Goal: Transaction & Acquisition: Obtain resource

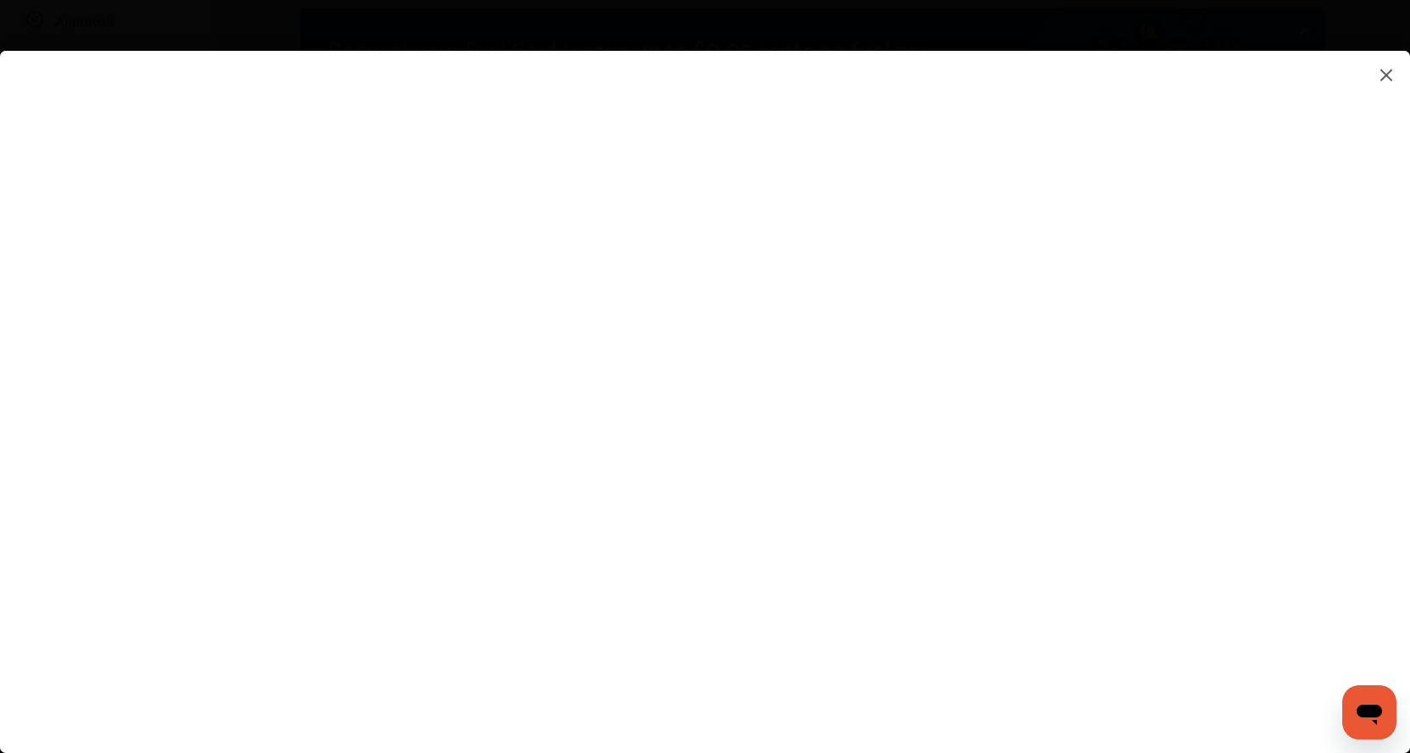
scroll to position [85, 0]
click at [1196, 525] on flutter-view at bounding box center [705, 385] width 1410 height 668
click at [1290, 503] on flutter-view at bounding box center [705, 385] width 1410 height 668
click at [1197, 401] on flutter-view at bounding box center [705, 385] width 1410 height 668
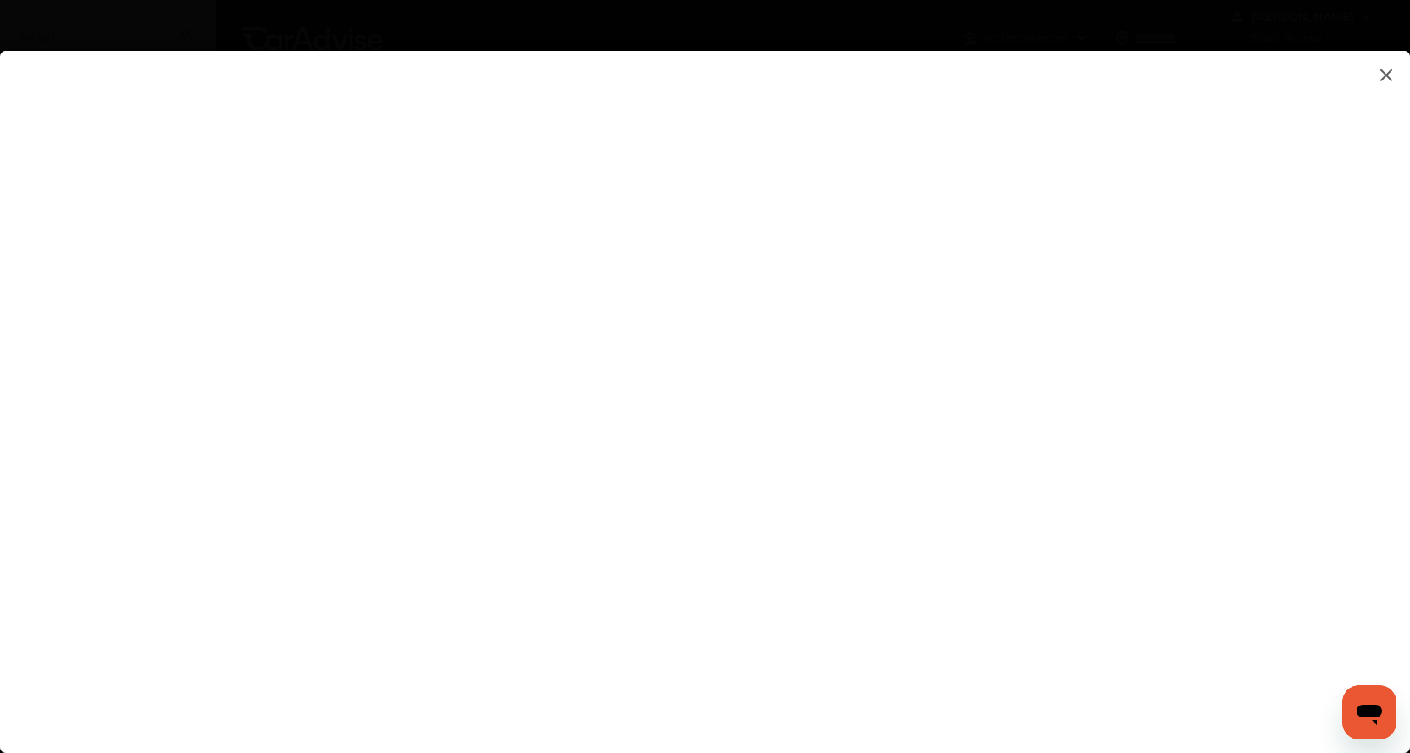
click at [1383, 77] on img at bounding box center [1386, 74] width 20 height 21
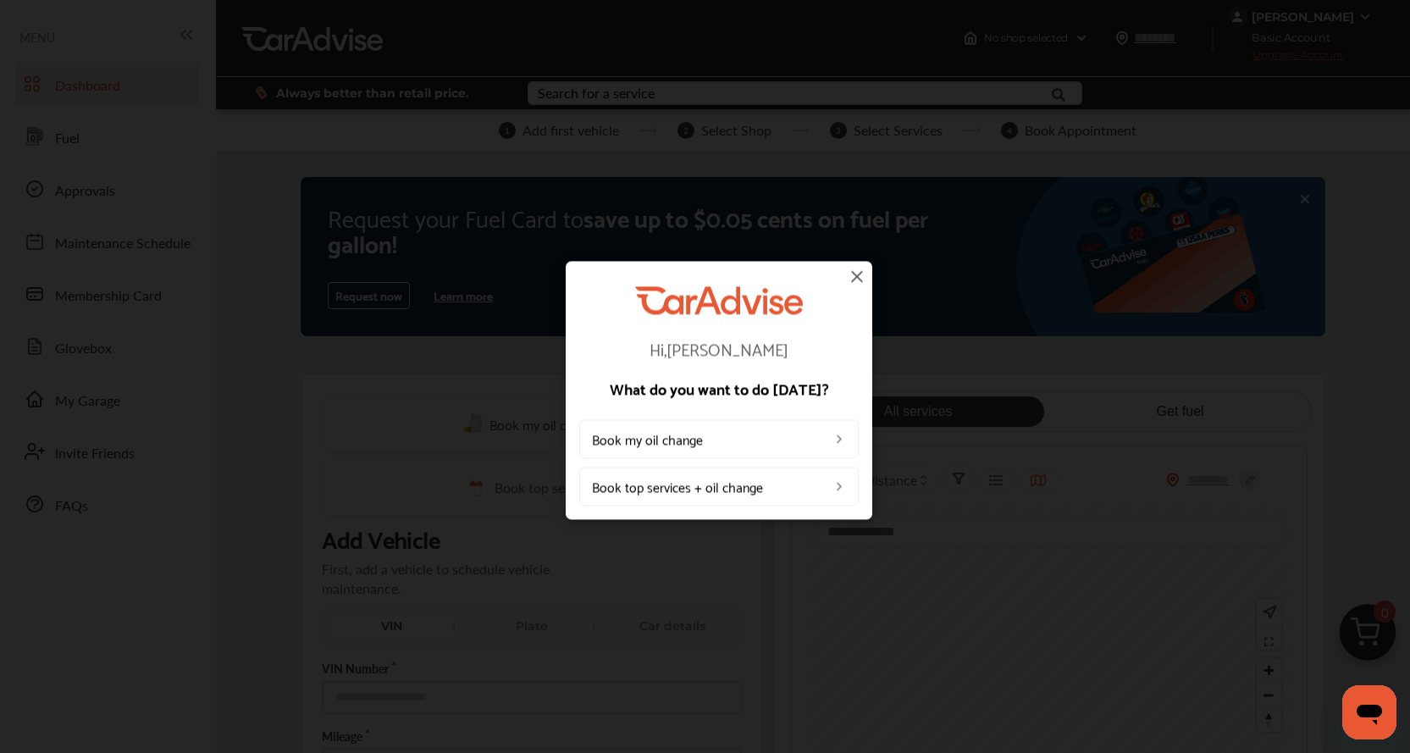
click at [856, 274] on img at bounding box center [857, 276] width 20 height 20
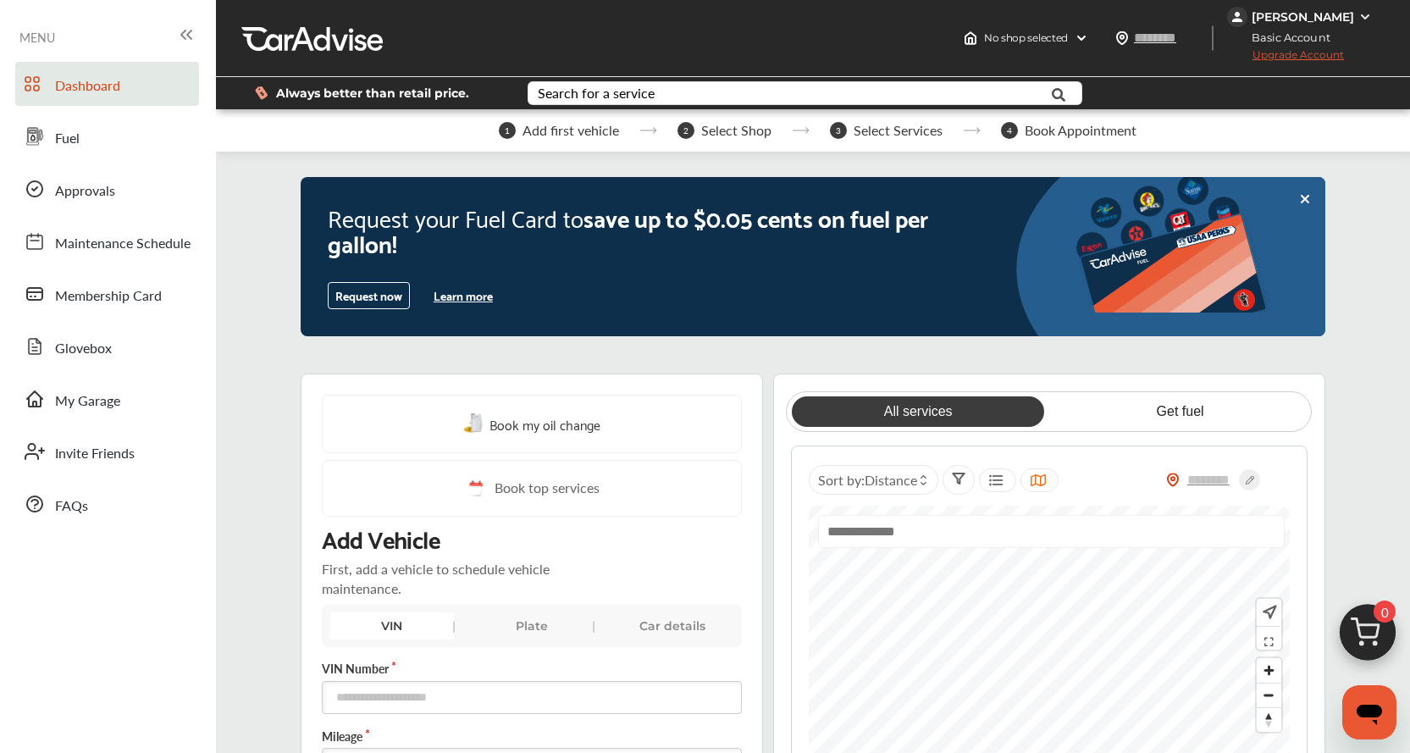
click at [461, 290] on button "Learn more" at bounding box center [463, 295] width 73 height 25
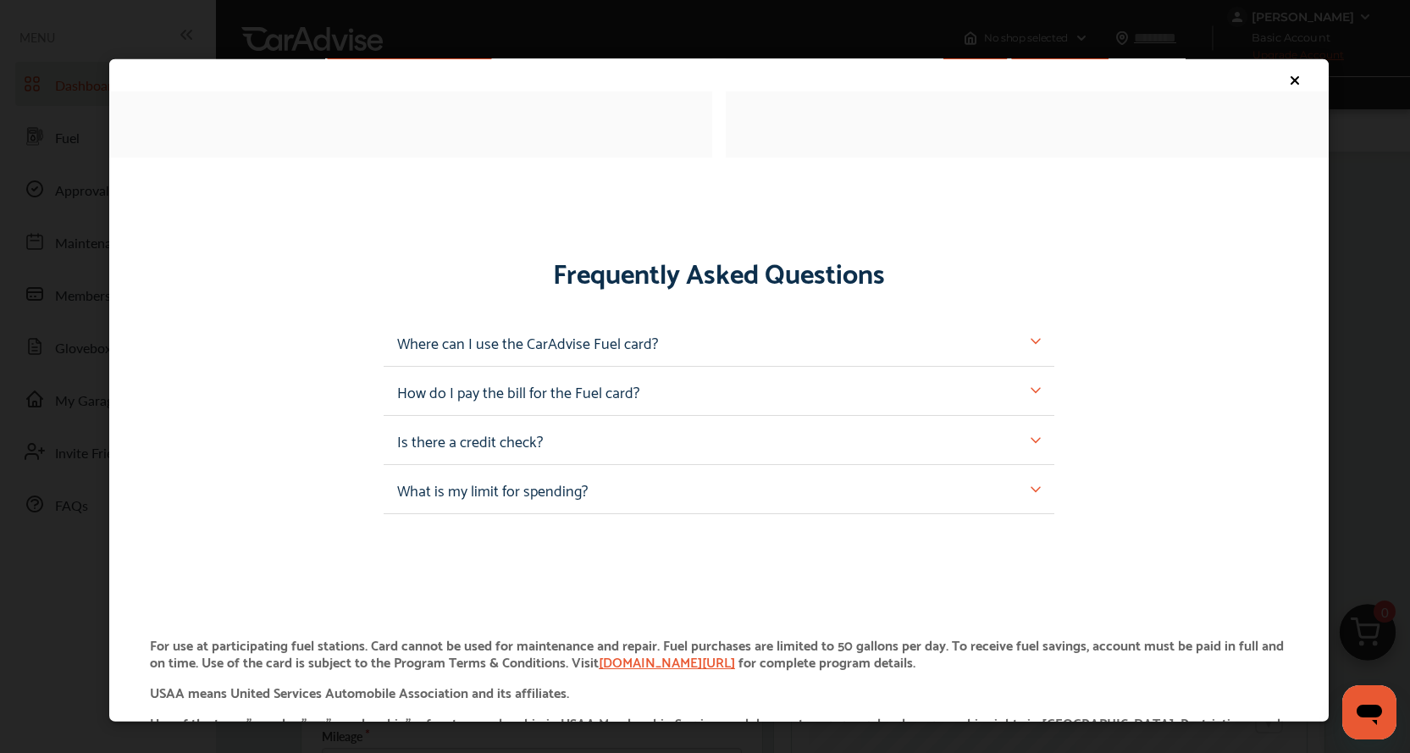
scroll to position [1440, 0]
click at [1031, 387] on img at bounding box center [1036, 390] width 10 height 10
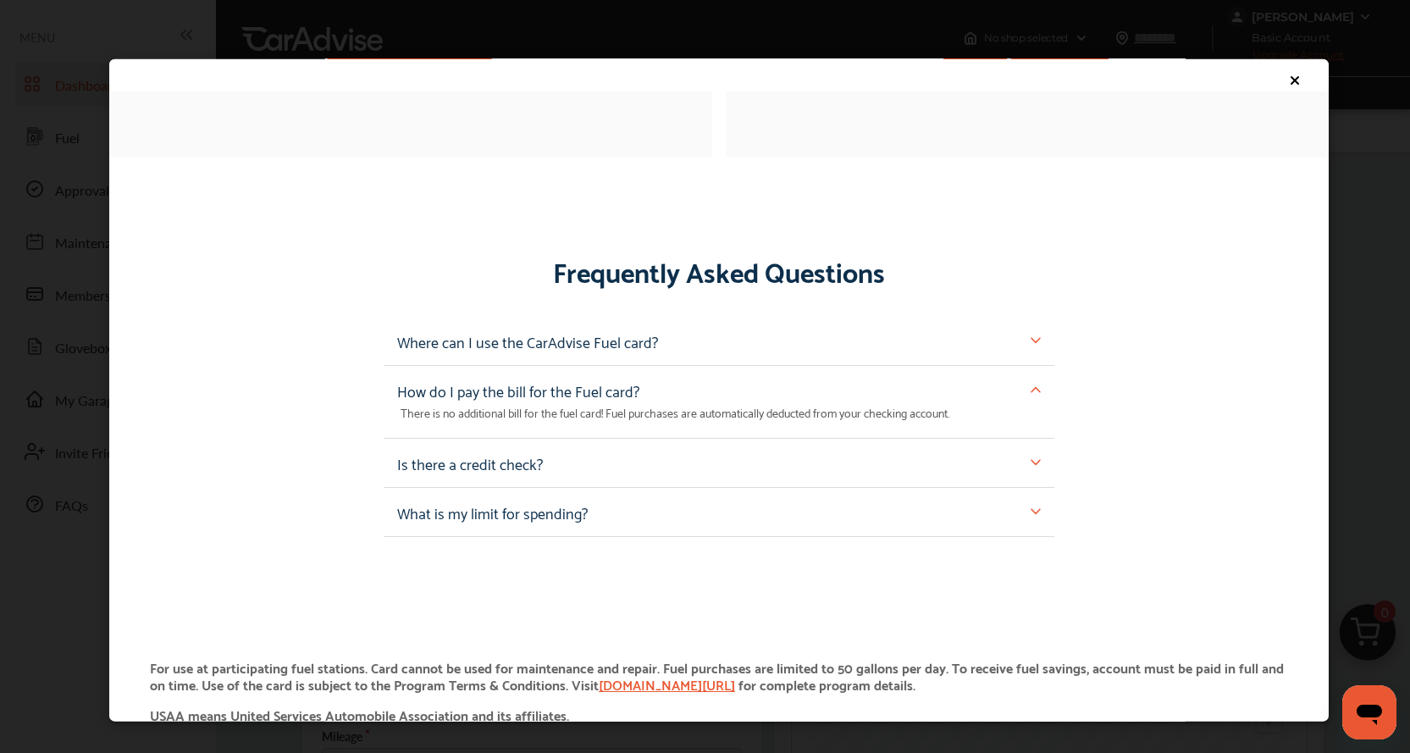
click at [1031, 386] on img at bounding box center [1036, 390] width 10 height 10
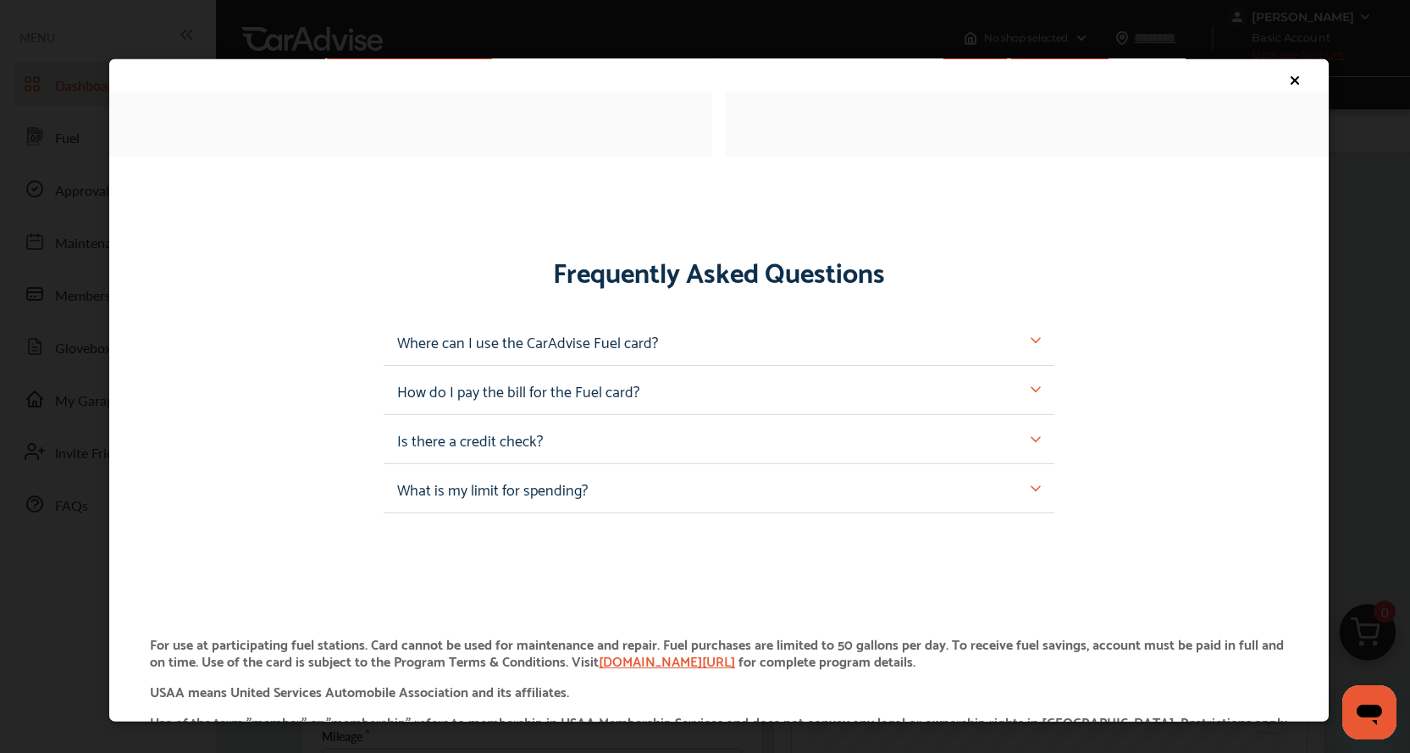
click at [1031, 340] on img at bounding box center [1036, 340] width 10 height 10
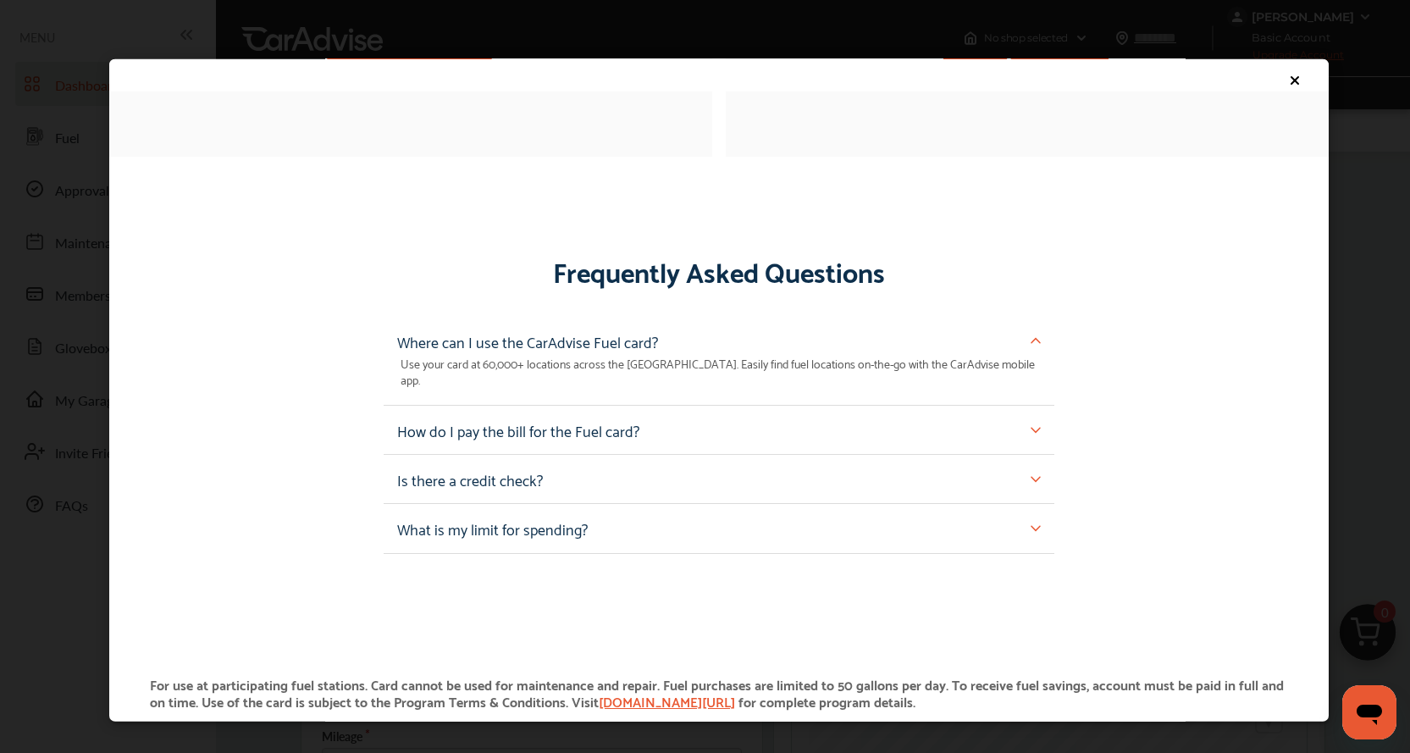
click at [1031, 340] on img at bounding box center [1036, 340] width 10 height 10
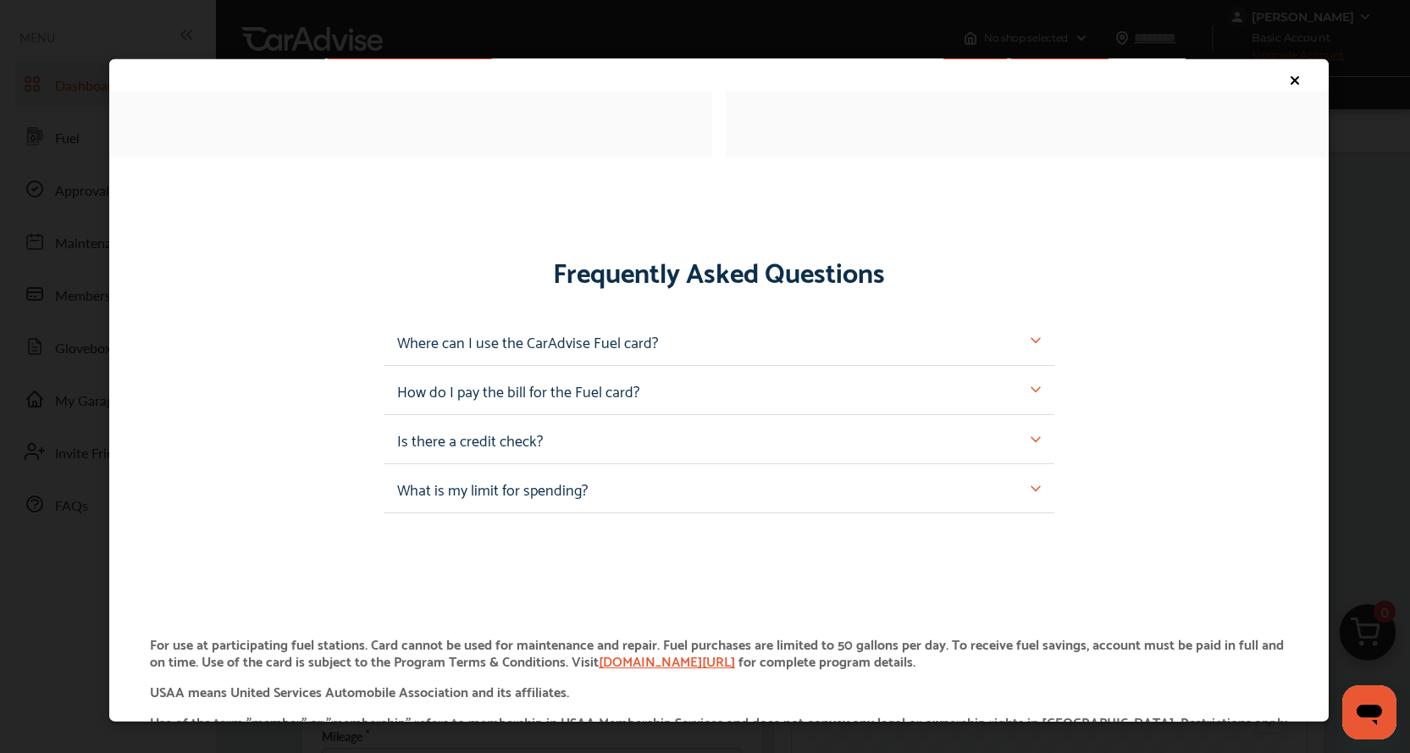
click at [1031, 434] on img at bounding box center [1036, 439] width 10 height 10
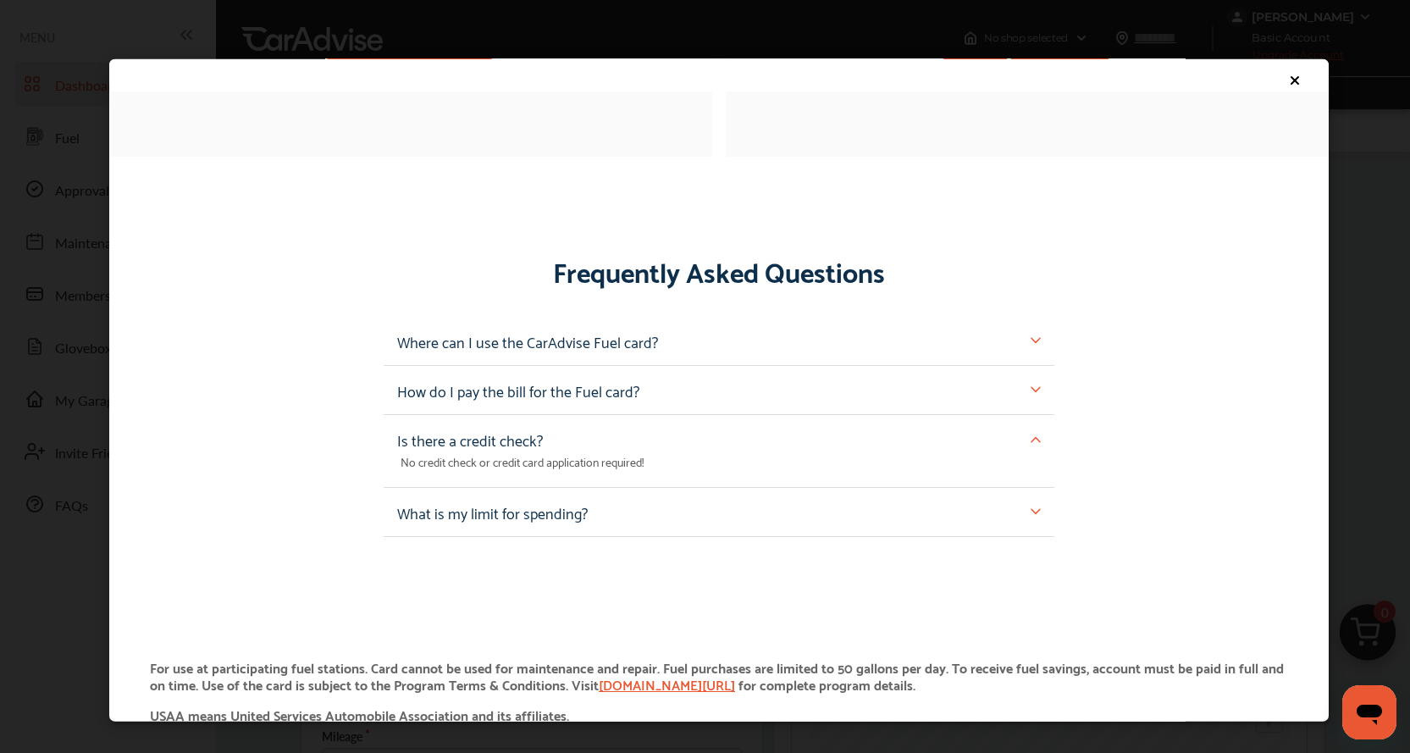
click at [1031, 434] on img at bounding box center [1036, 439] width 10 height 10
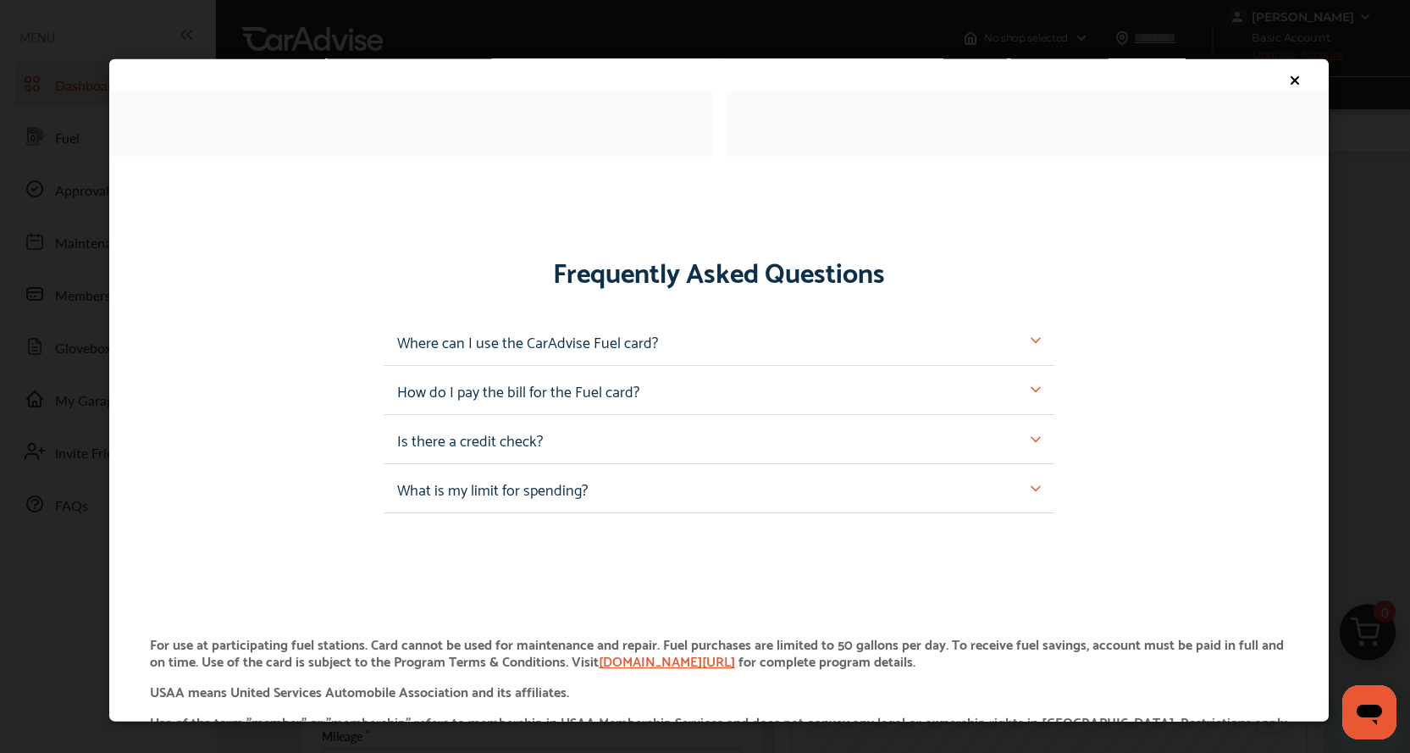
click at [1031, 491] on img at bounding box center [1036, 488] width 10 height 10
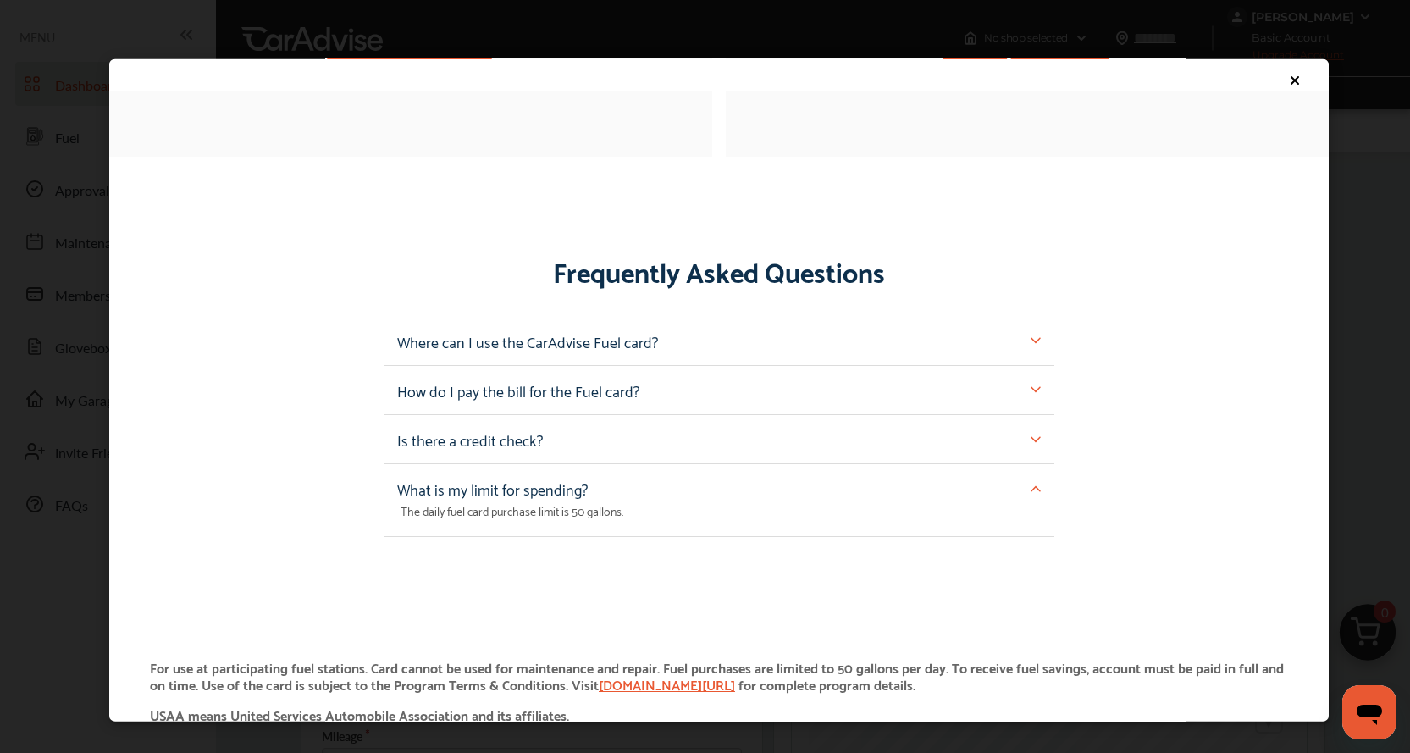
click at [1031, 491] on img at bounding box center [1036, 488] width 10 height 10
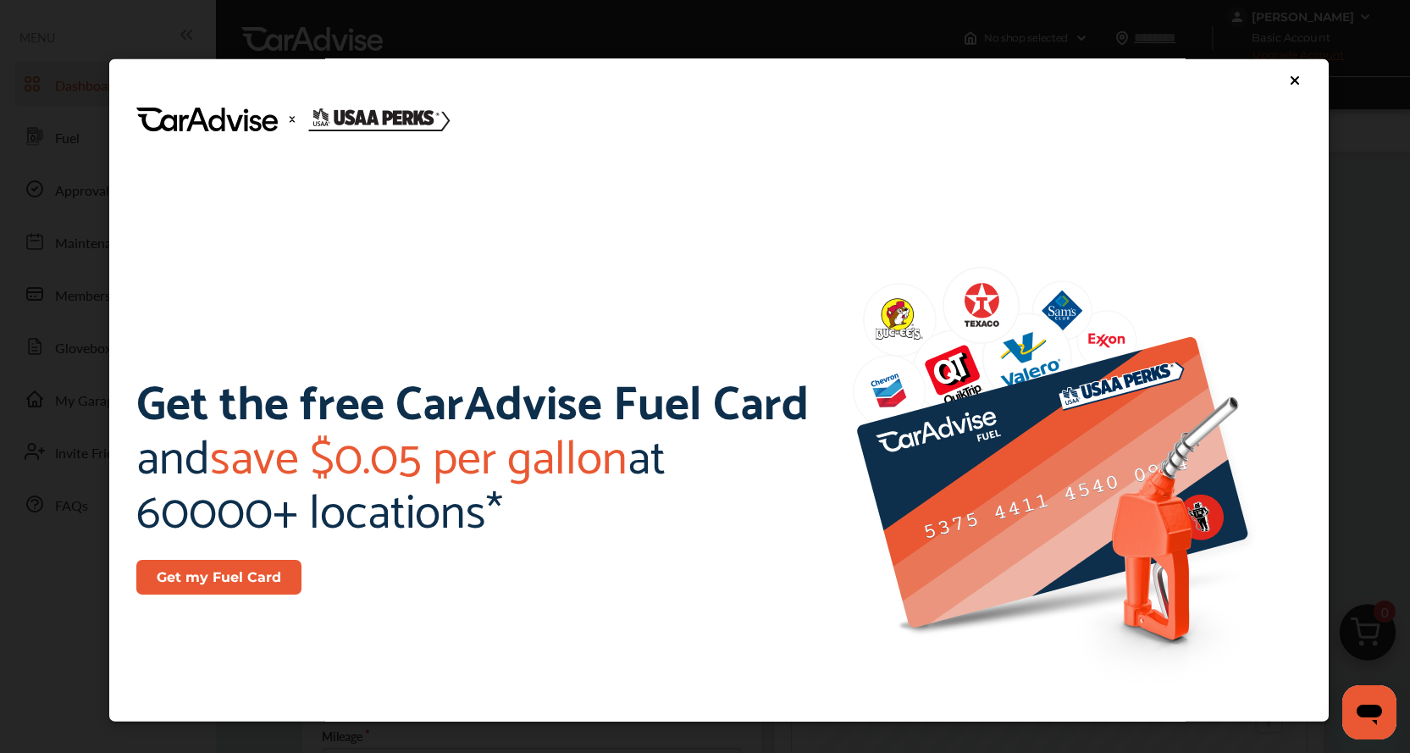
scroll to position [0, 0]
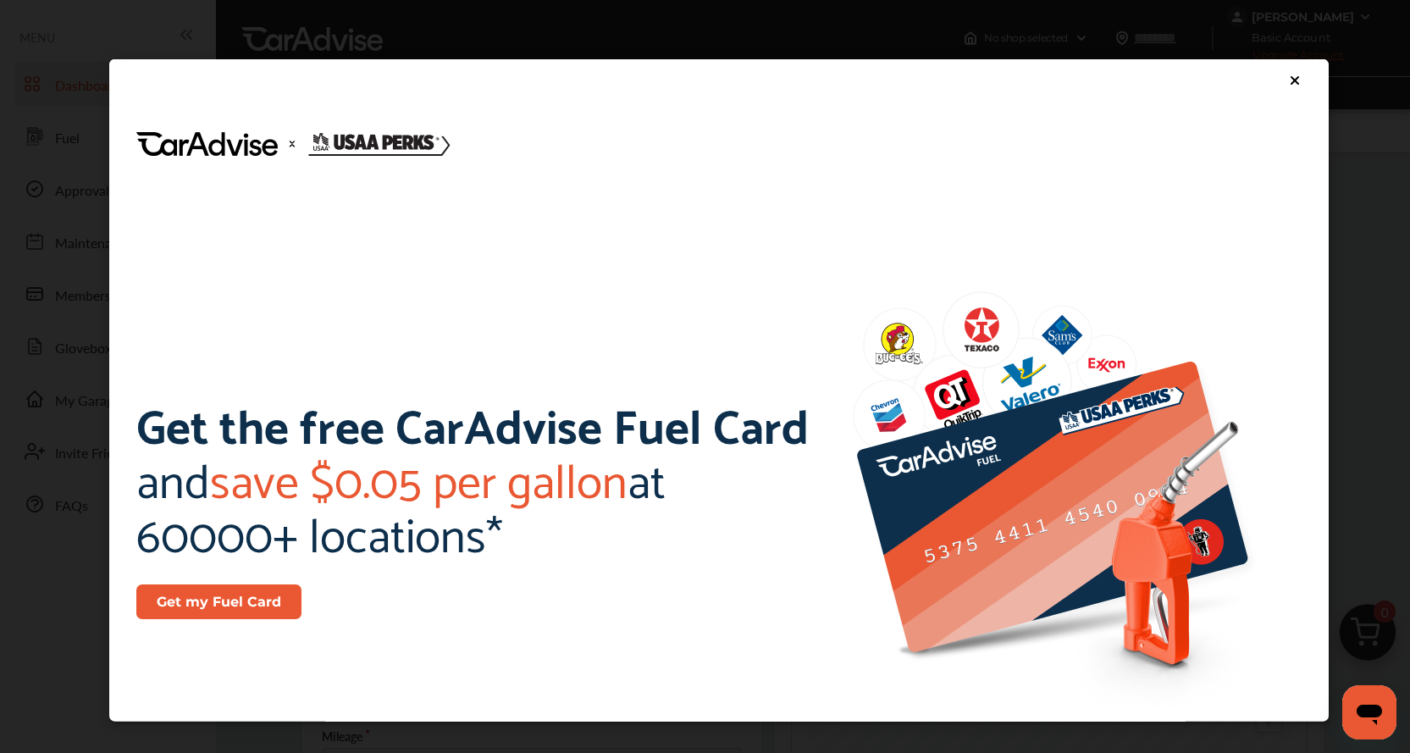
click at [1288, 75] on icon at bounding box center [1295, 80] width 14 height 14
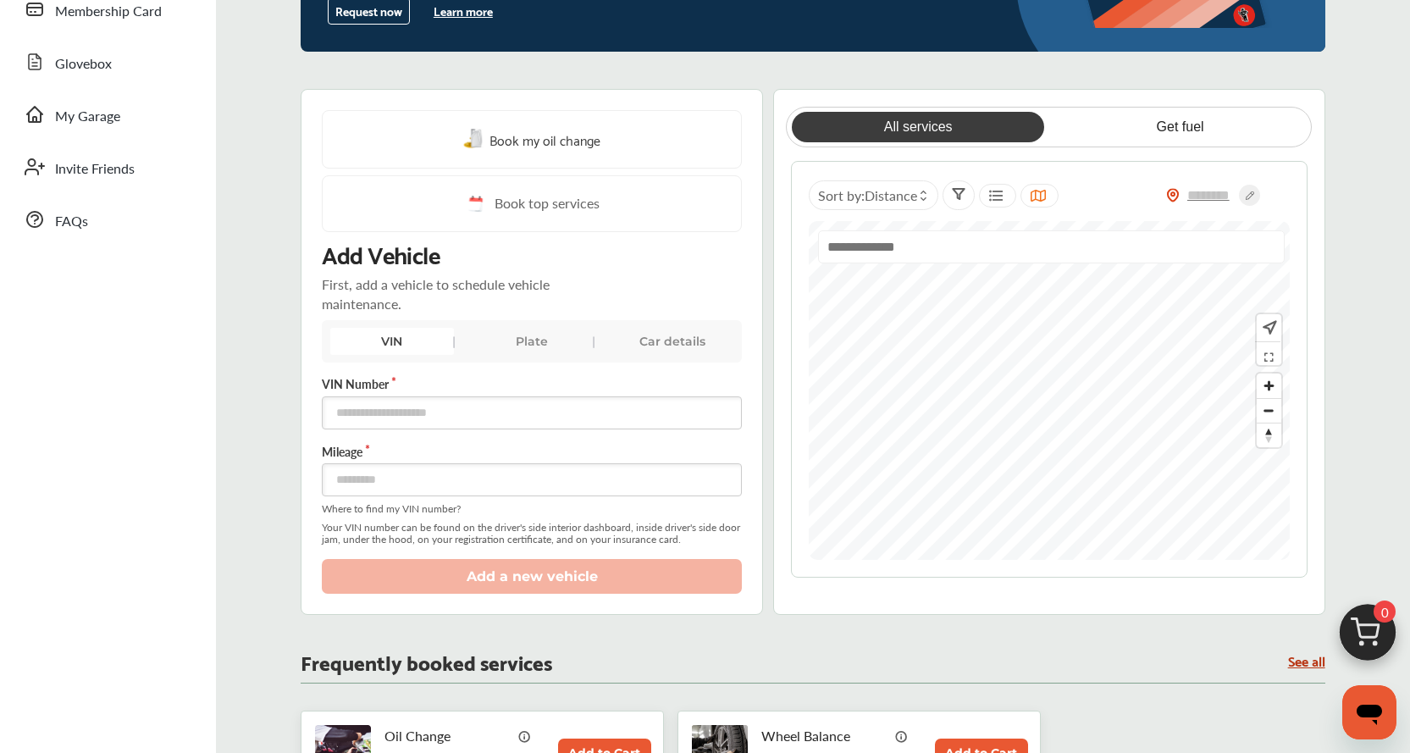
scroll to position [254, 0]
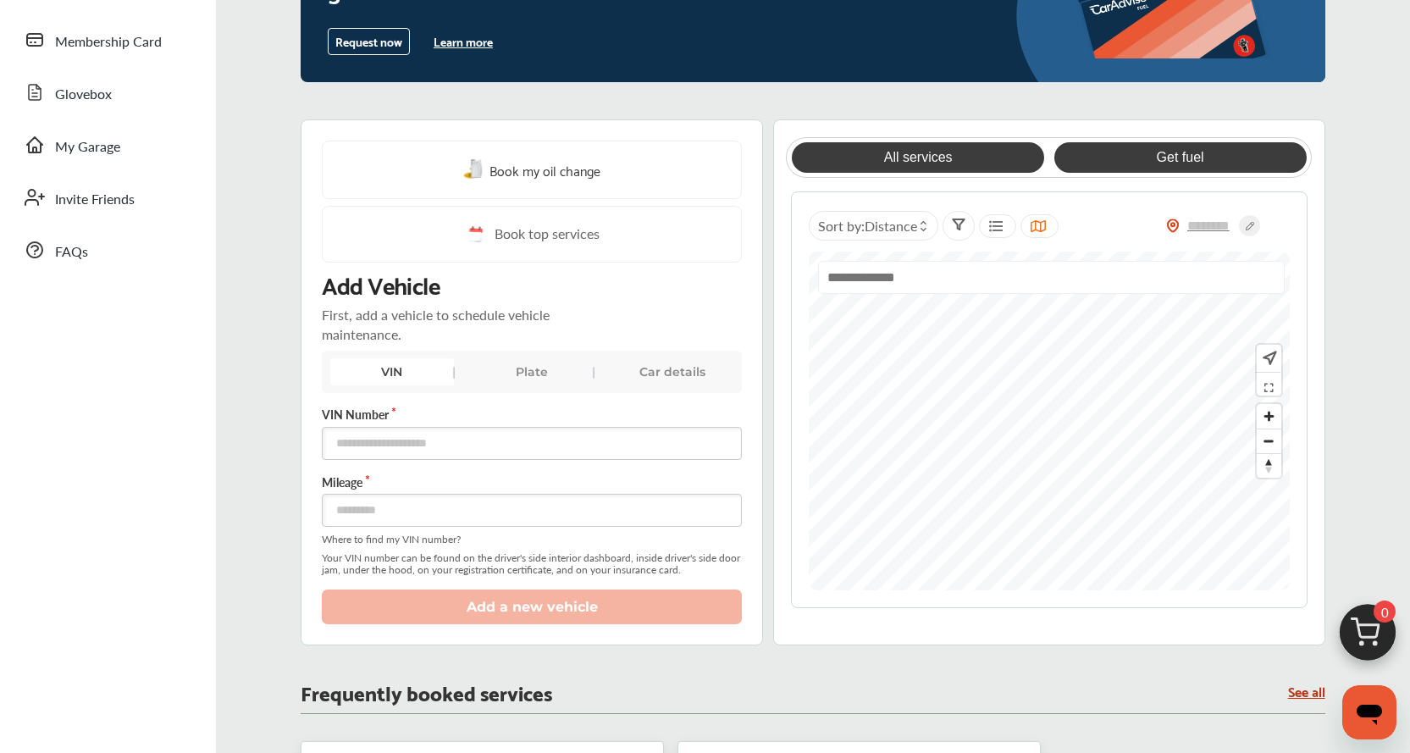
click at [1170, 150] on link "Get fuel" at bounding box center [1180, 157] width 252 height 30
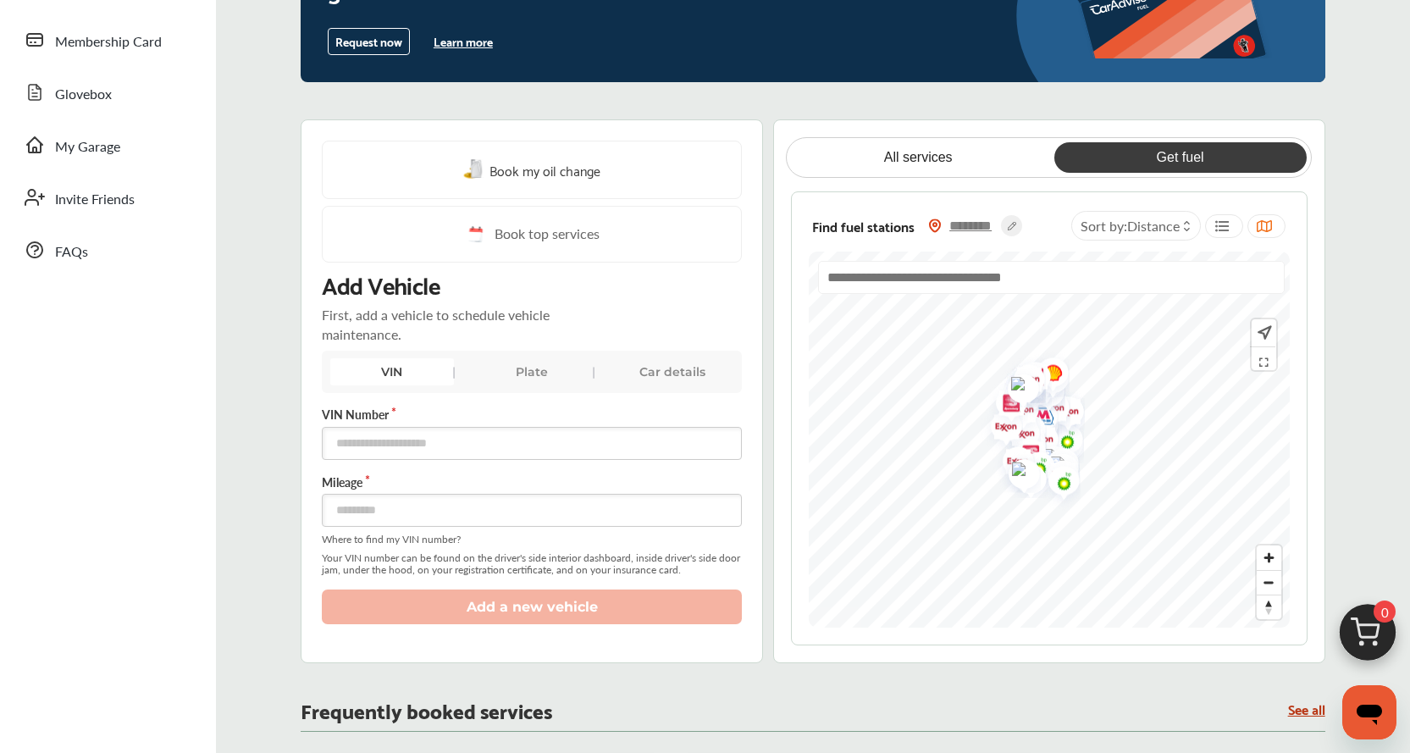
click at [975, 225] on input "text" at bounding box center [971, 226] width 59 height 18
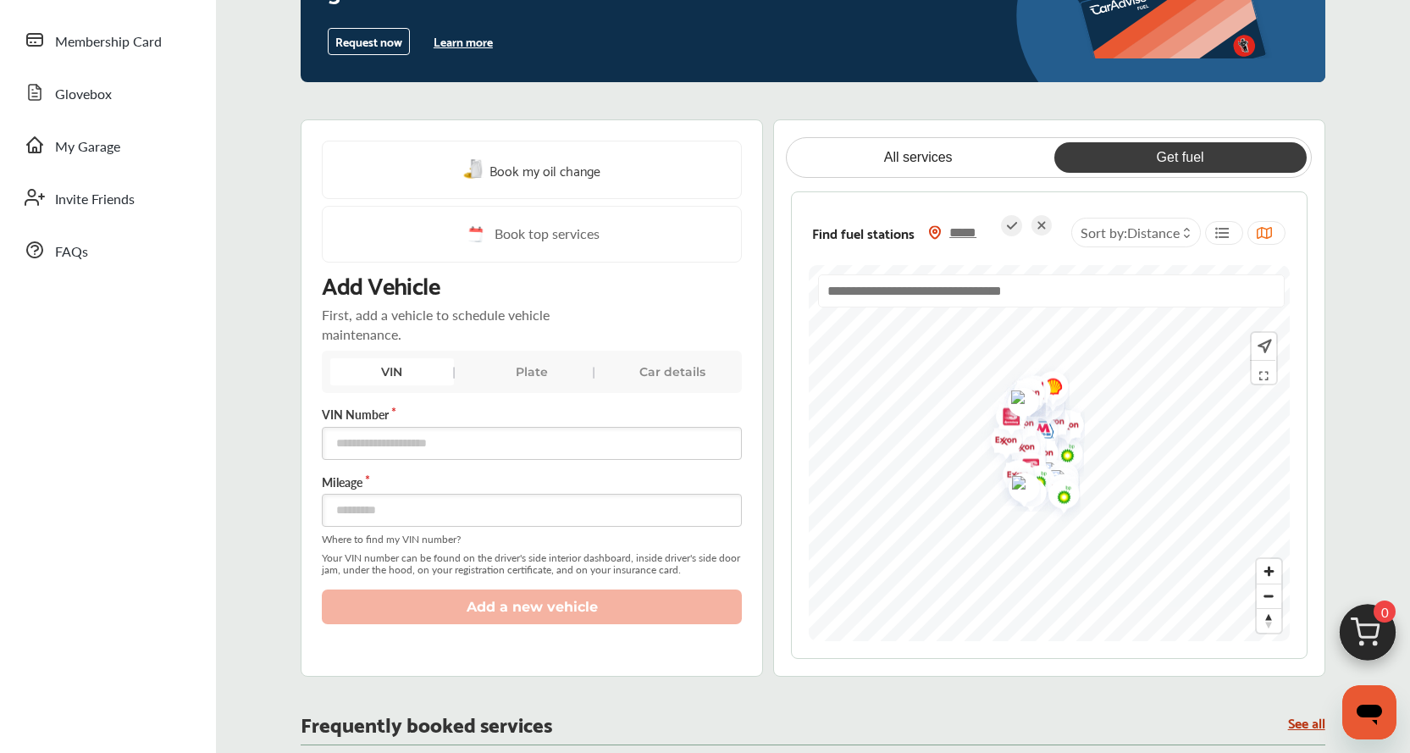
type input "*****"
click at [1015, 227] on icon at bounding box center [1011, 225] width 21 height 21
type input "*****"
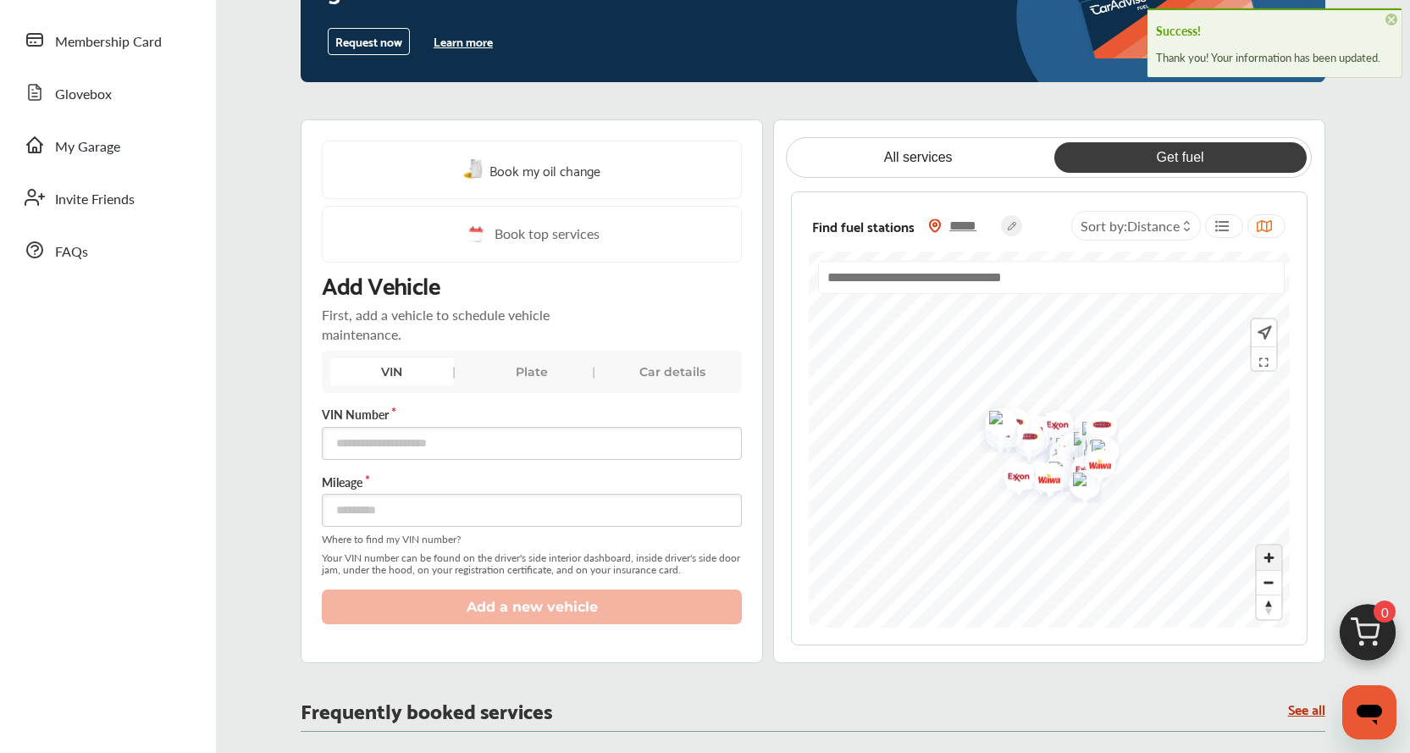
click at [1267, 558] on span "Zoom in" at bounding box center [1269, 557] width 25 height 25
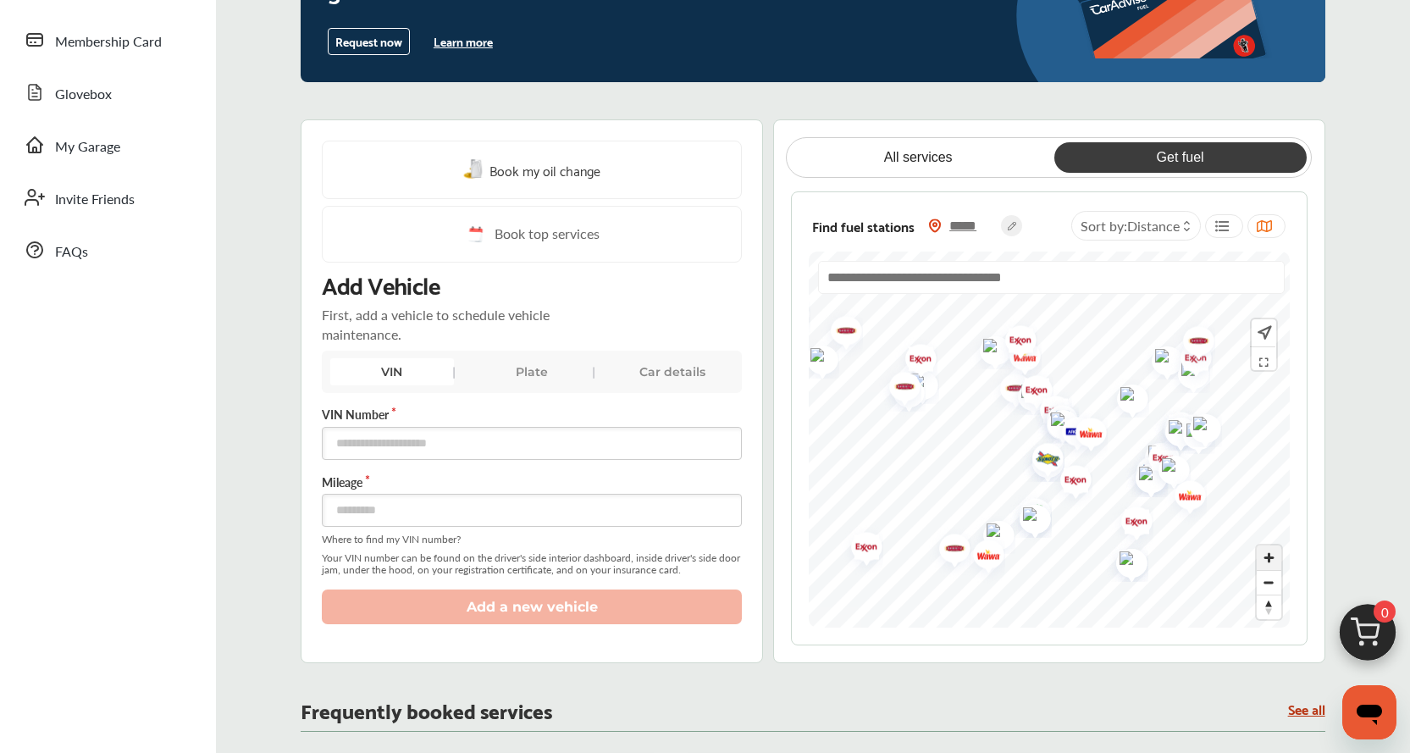
click at [1270, 555] on span "Zoom in" at bounding box center [1269, 557] width 25 height 25
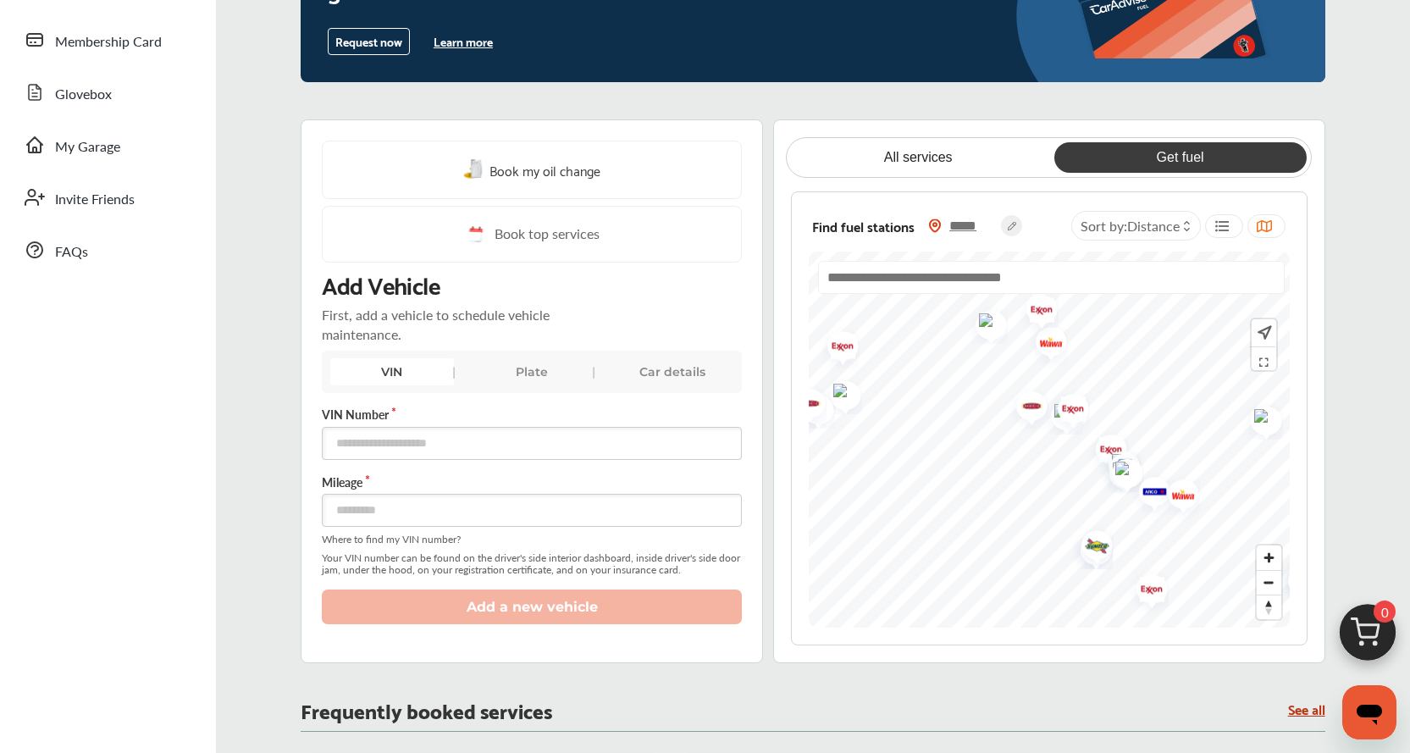
drag, startPoint x: 1028, startPoint y: 408, endPoint x: 1085, endPoint y: 474, distance: 87.1
click at [1085, 474] on img "Map marker" at bounding box center [1105, 451] width 45 height 53
click at [1272, 554] on span "Zoom in" at bounding box center [1269, 557] width 25 height 25
click at [1008, 377] on img "Map marker" at bounding box center [1001, 377] width 45 height 53
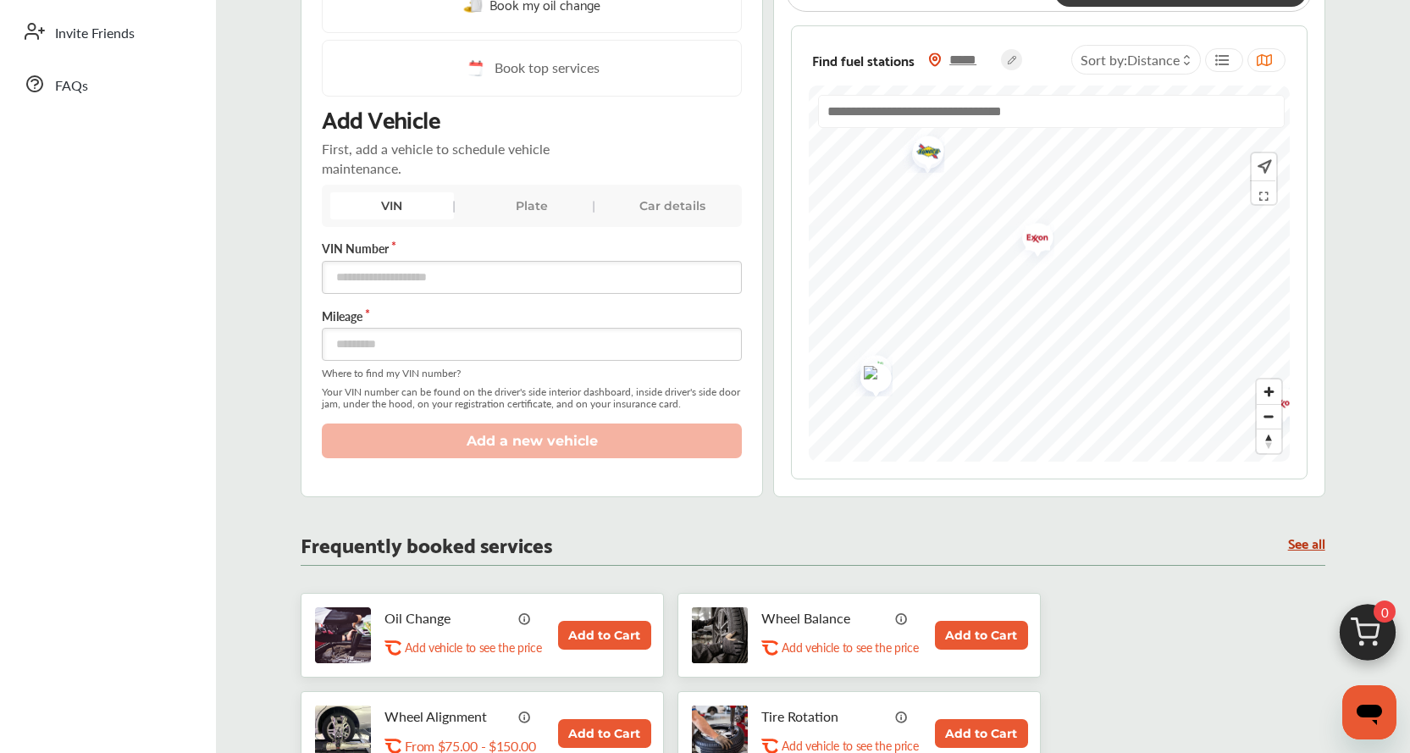
scroll to position [0, 0]
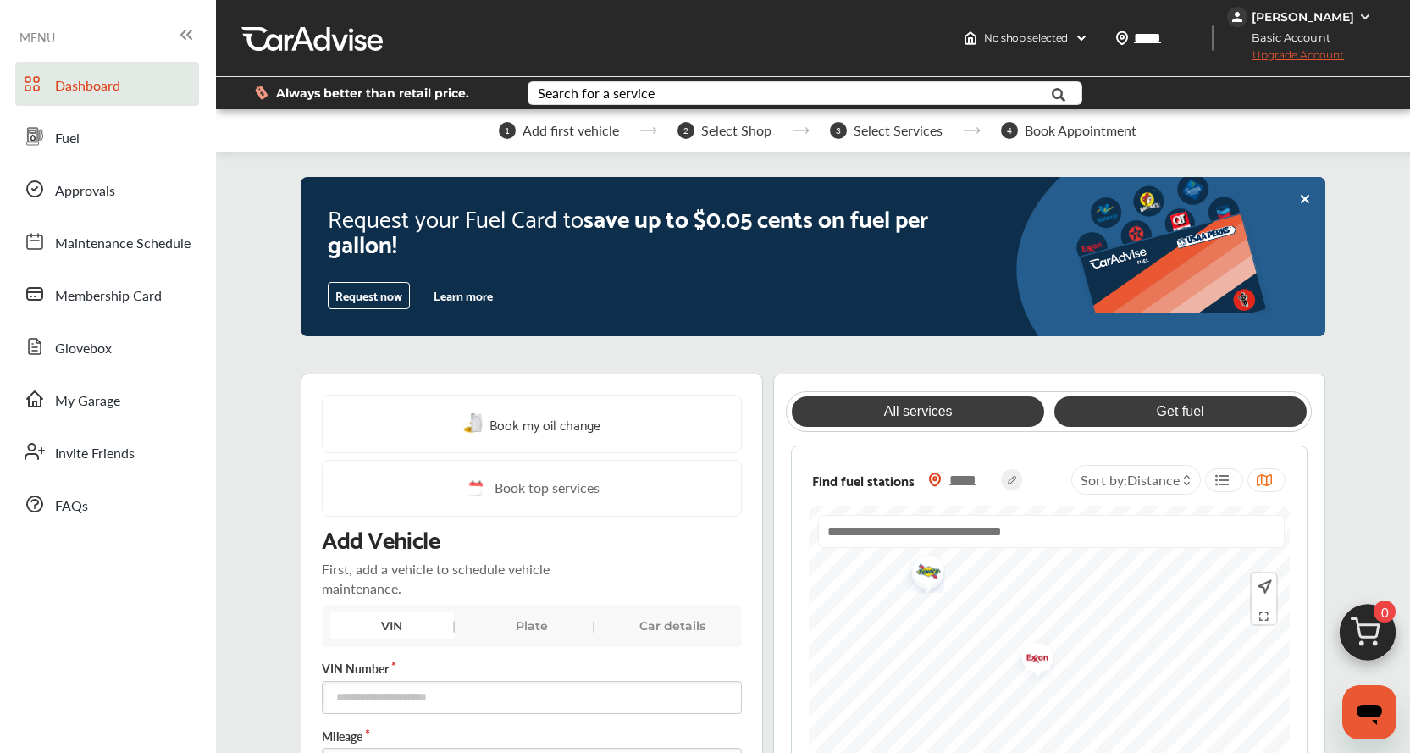
click at [911, 412] on link "All services" at bounding box center [918, 411] width 252 height 30
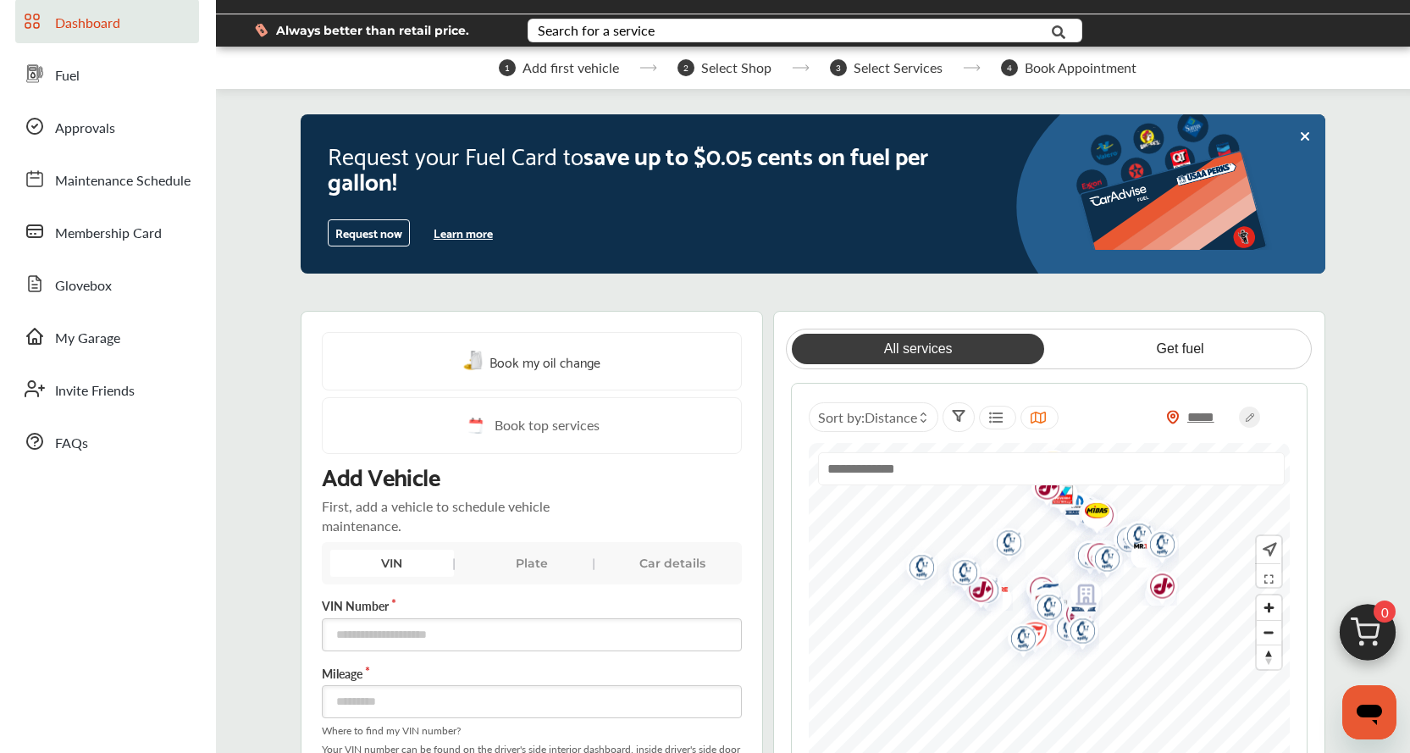
scroll to position [169, 0]
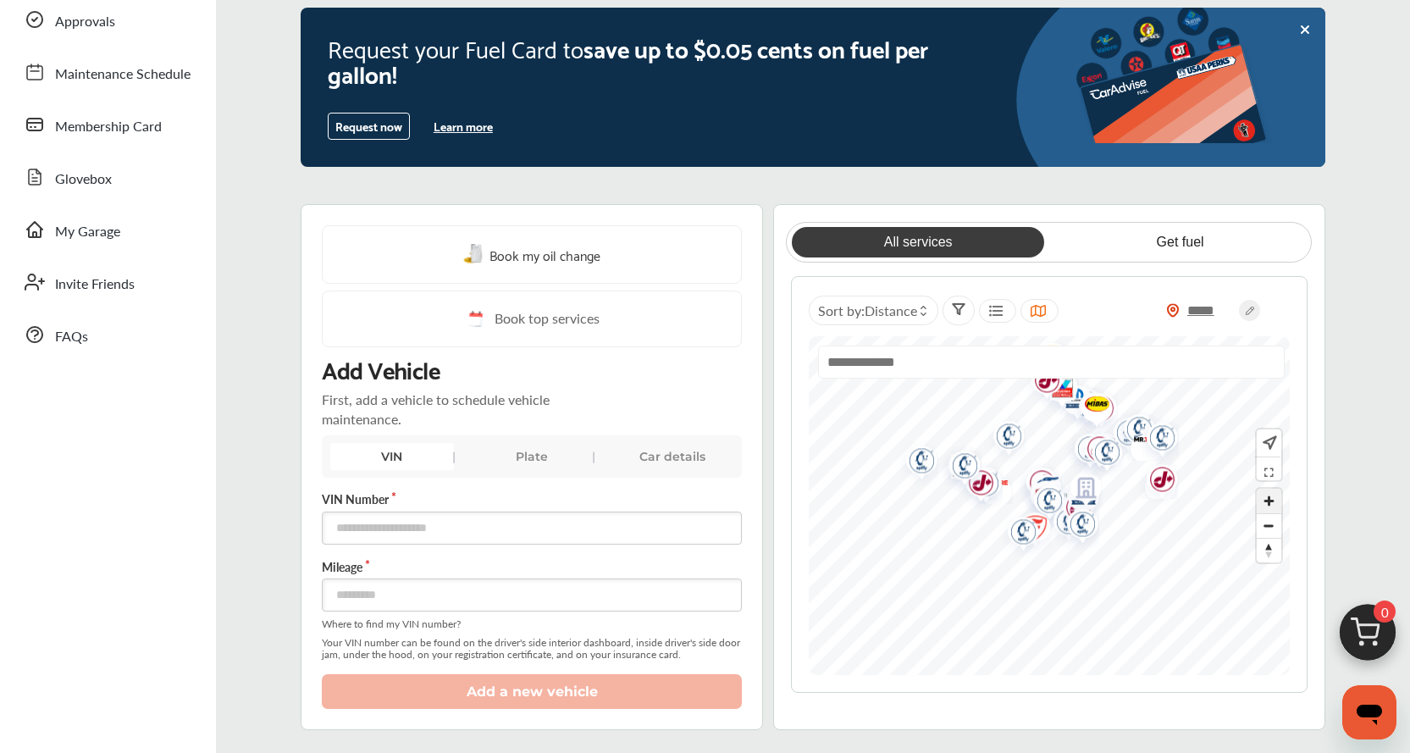
click at [1271, 501] on span "Zoom in" at bounding box center [1269, 501] width 25 height 25
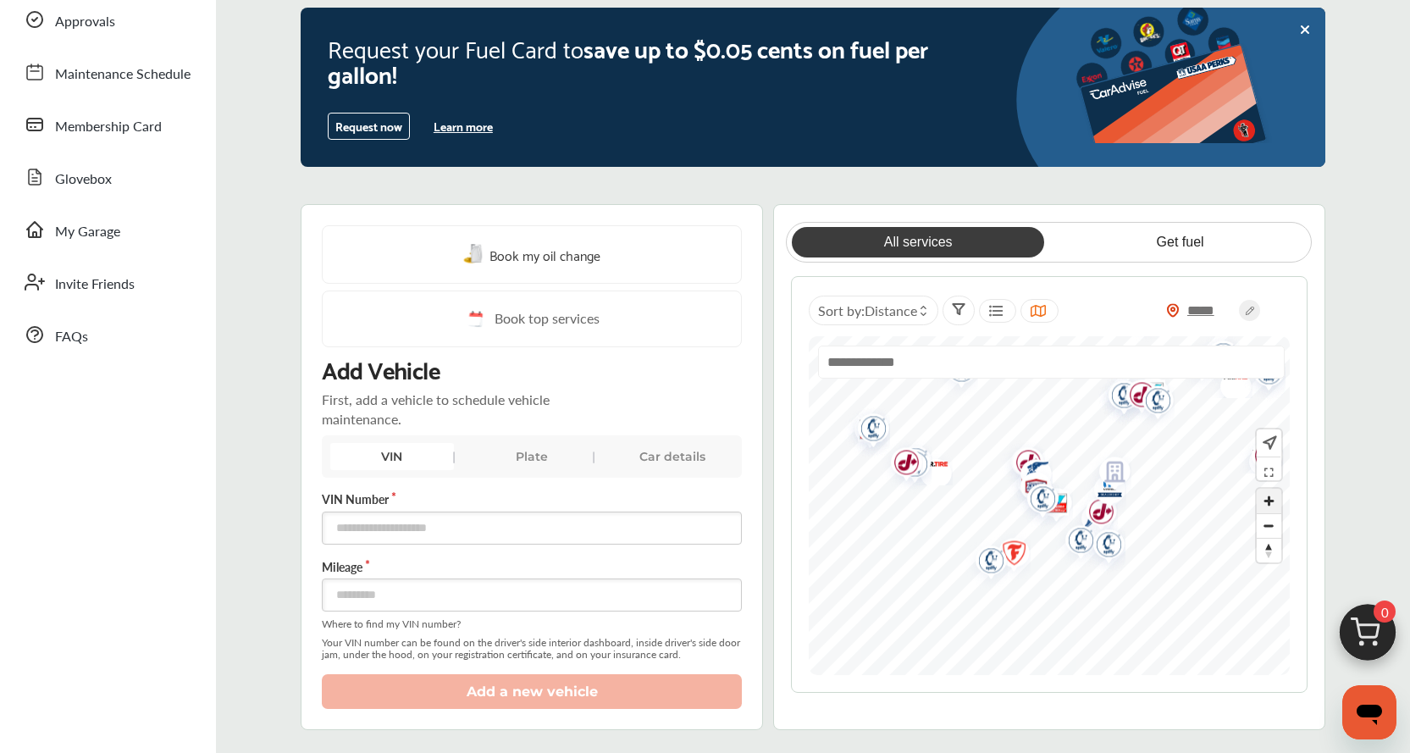
click at [1271, 501] on span "Zoom in" at bounding box center [1269, 501] width 25 height 25
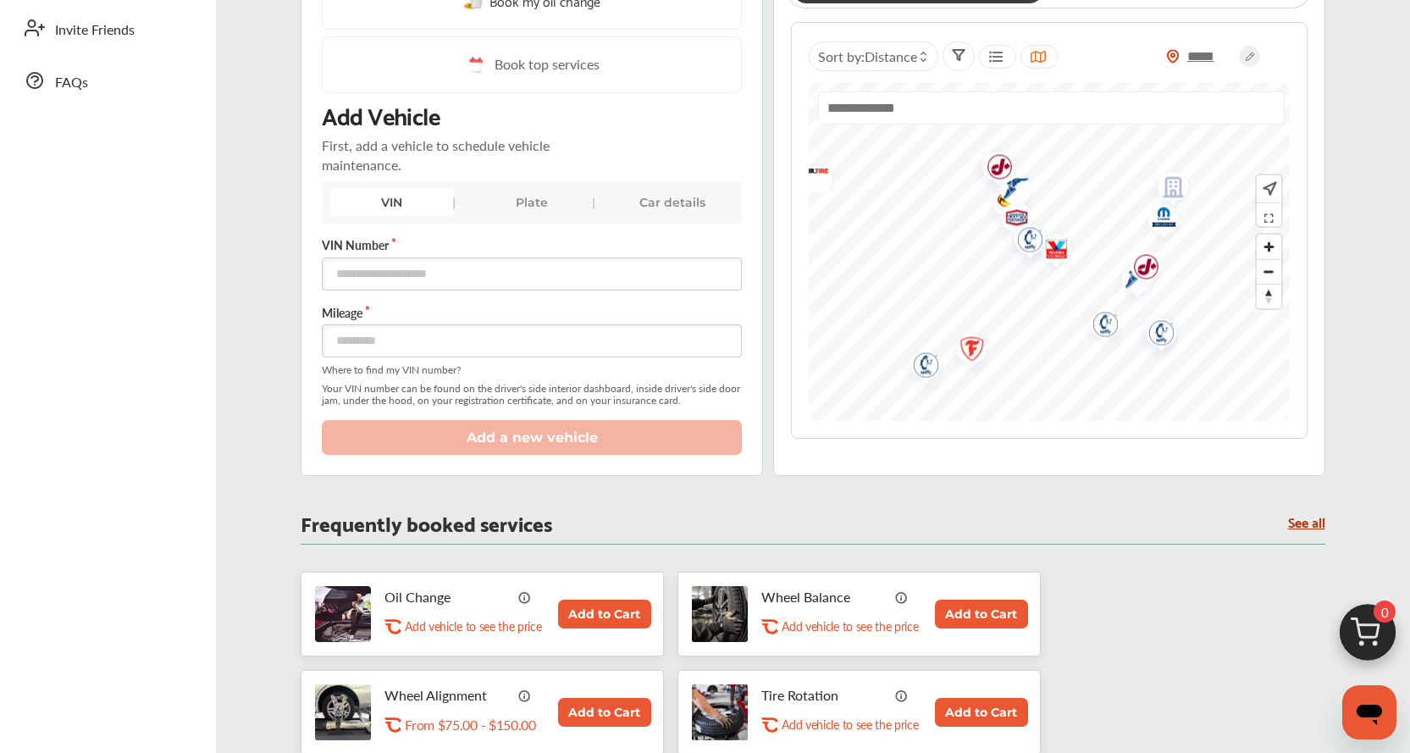
scroll to position [0, 0]
